Goal: Contribute content: Contribute content

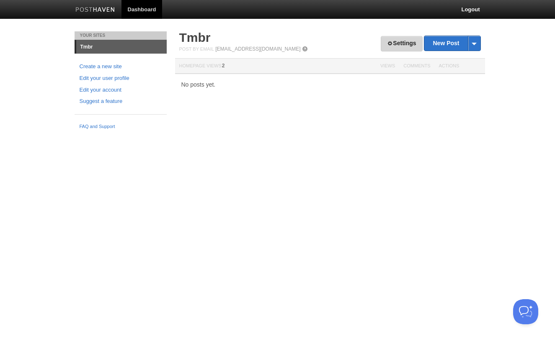
click at [408, 44] on link "Settings" at bounding box center [401, 43] width 41 height 15
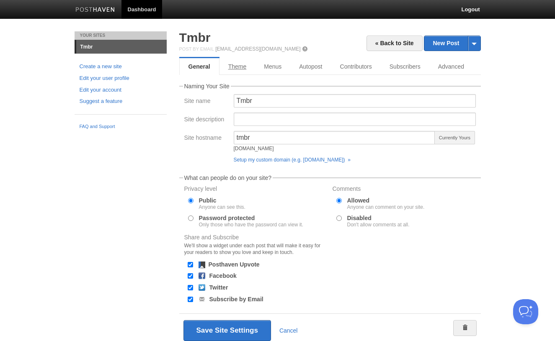
click at [242, 68] on link "Theme" at bounding box center [237, 66] width 36 height 17
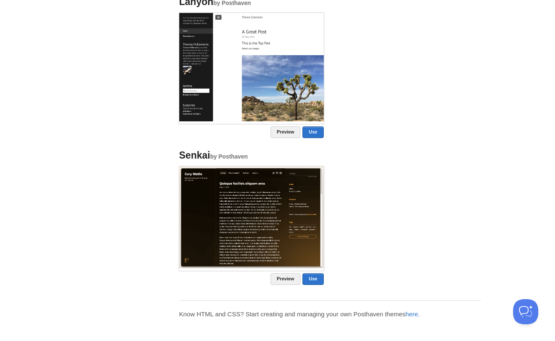
scroll to position [679, 0]
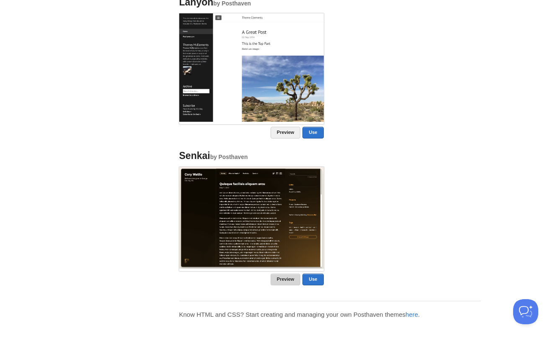
click at [275, 283] on link "Preview" at bounding box center [285, 280] width 30 height 12
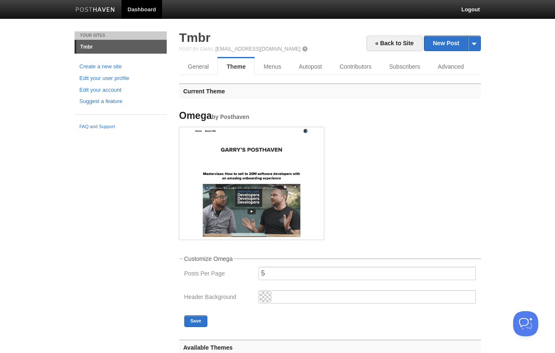
scroll to position [0, 0]
click at [85, 44] on link "Tmbr" at bounding box center [121, 46] width 90 height 13
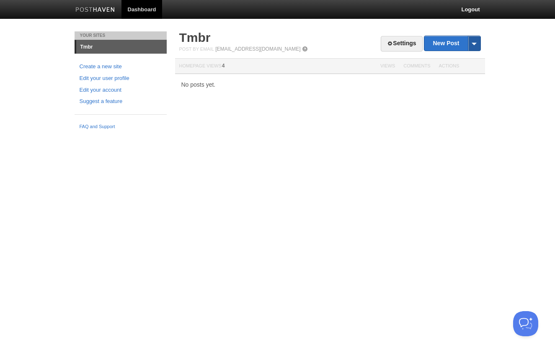
click at [474, 41] on span at bounding box center [474, 43] width 13 height 15
click at [493, 38] on body "Dashboard Logout Your Sites Tmbr Create a new site Edit your user profile Edit …" at bounding box center [277, 67] width 555 height 134
click at [440, 44] on link "New Post" at bounding box center [452, 43] width 56 height 15
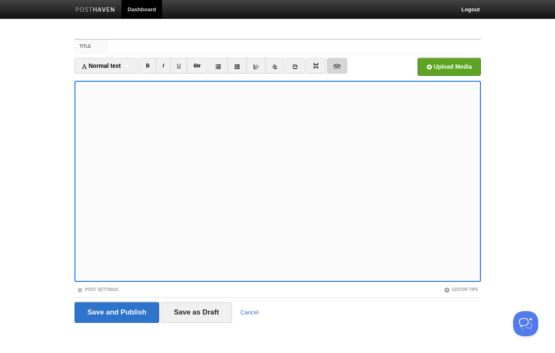
type textarea "<p>Hey</p>"
click at [337, 67] on link "</>" at bounding box center [337, 66] width 21 height 16
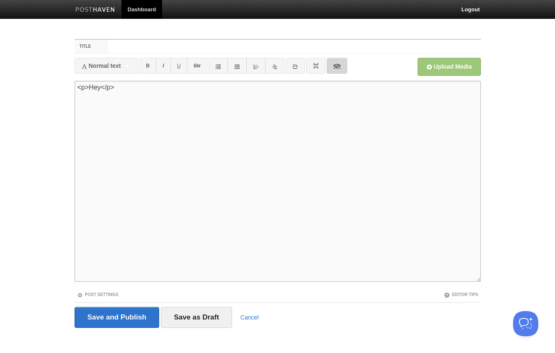
click at [337, 67] on link "</>" at bounding box center [337, 66] width 21 height 16
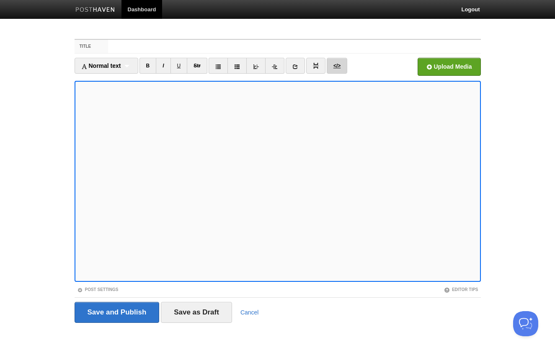
click at [337, 67] on link "</>" at bounding box center [337, 66] width 21 height 16
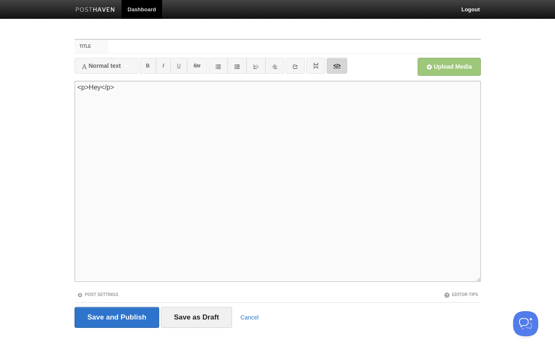
click at [337, 67] on link "</>" at bounding box center [337, 66] width 21 height 16
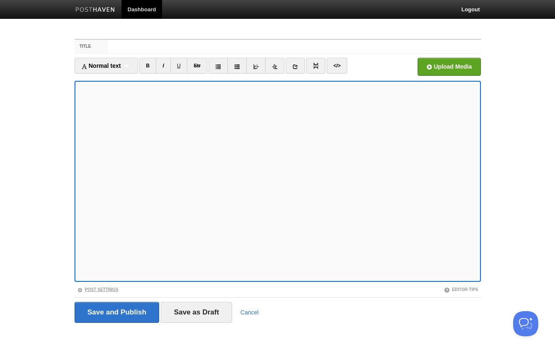
click at [91, 291] on link "Post Settings" at bounding box center [97, 289] width 41 height 5
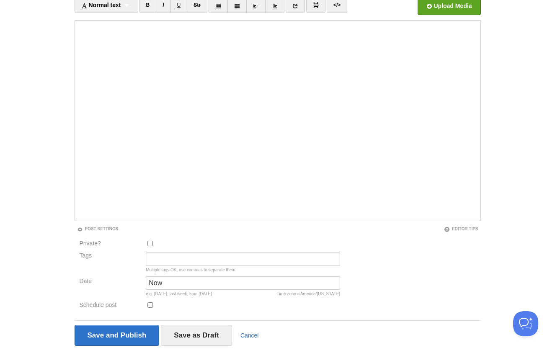
scroll to position [54, 0]
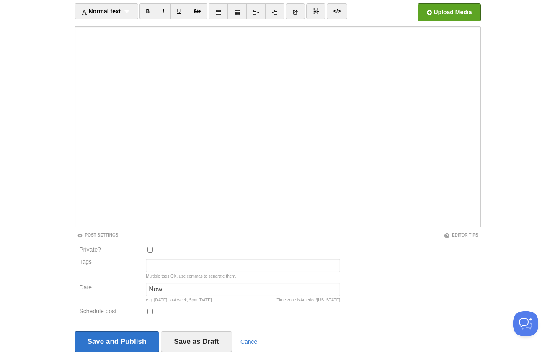
click at [98, 234] on link "Post Settings" at bounding box center [97, 235] width 41 height 5
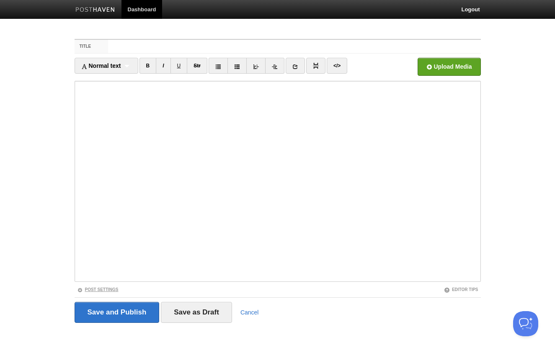
scroll to position [0, 0]
click at [90, 43] on label "Title" at bounding box center [92, 46] width 34 height 13
click at [108, 43] on input "Title" at bounding box center [294, 46] width 372 height 13
